Goal: Transaction & Acquisition: Register for event/course

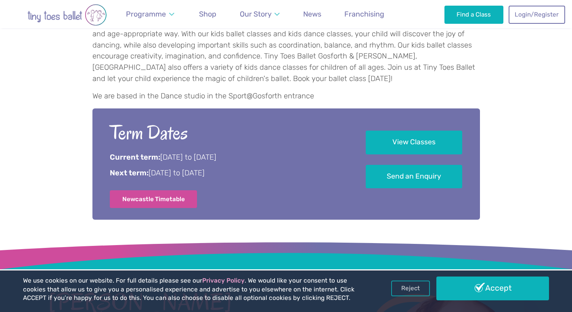
scroll to position [372, 0]
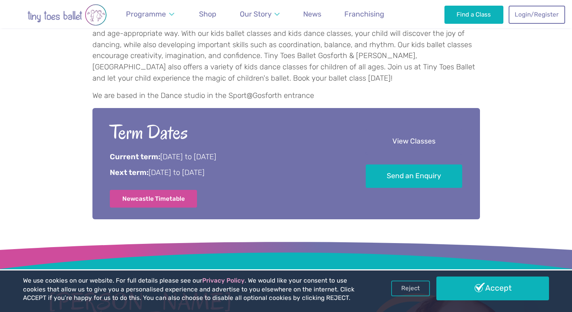
click at [412, 133] on link "View Classes" at bounding box center [414, 142] width 96 height 24
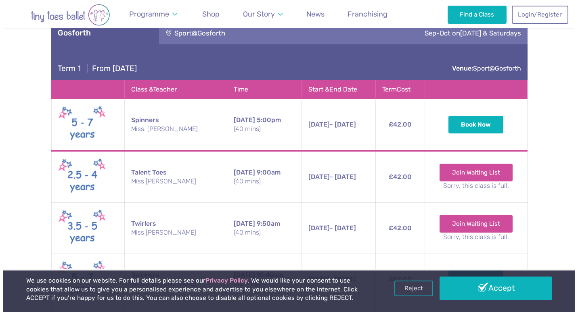
scroll to position [1218, 0]
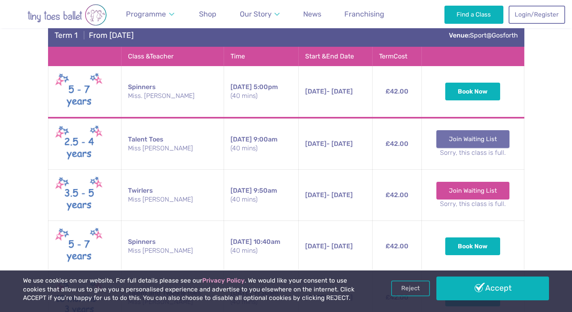
click at [479, 130] on link "Join Waiting List" at bounding box center [472, 139] width 73 height 18
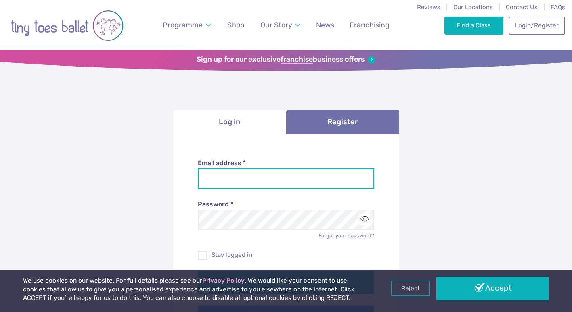
click at [348, 180] on input "Email address *" at bounding box center [286, 179] width 176 height 20
type input "**********"
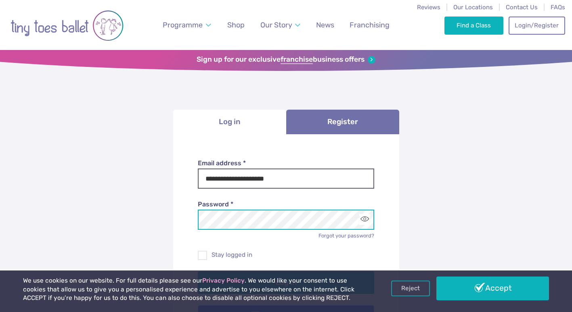
click at [198, 272] on button "Log in" at bounding box center [286, 283] width 176 height 23
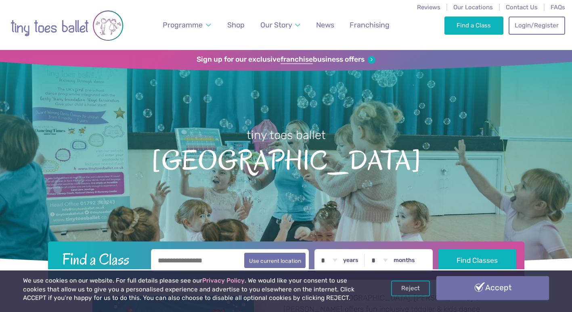
click at [464, 288] on link "Accept" at bounding box center [492, 287] width 113 height 23
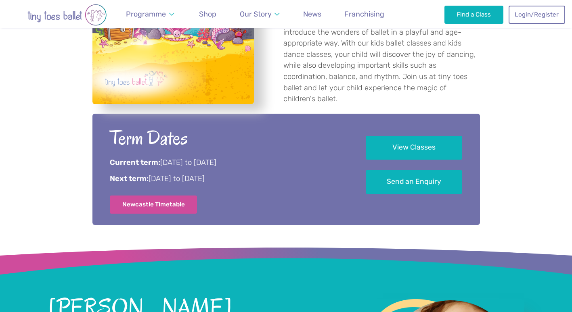
scroll to position [355, 0]
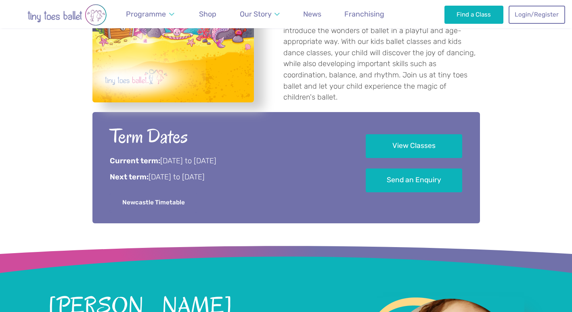
click at [161, 206] on link "Newcastle Timetable" at bounding box center [154, 203] width 88 height 18
